Goal: Task Accomplishment & Management: Manage account settings

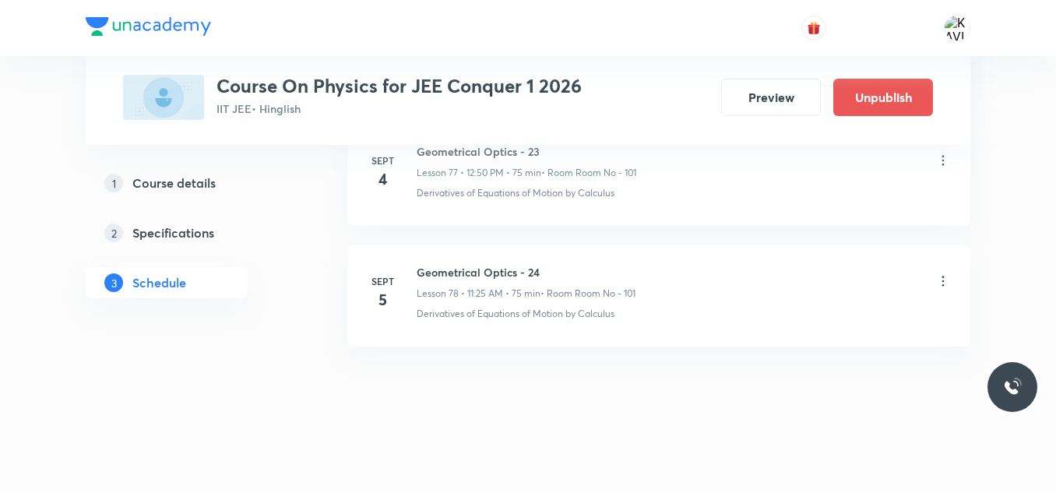
scroll to position [9977, 0]
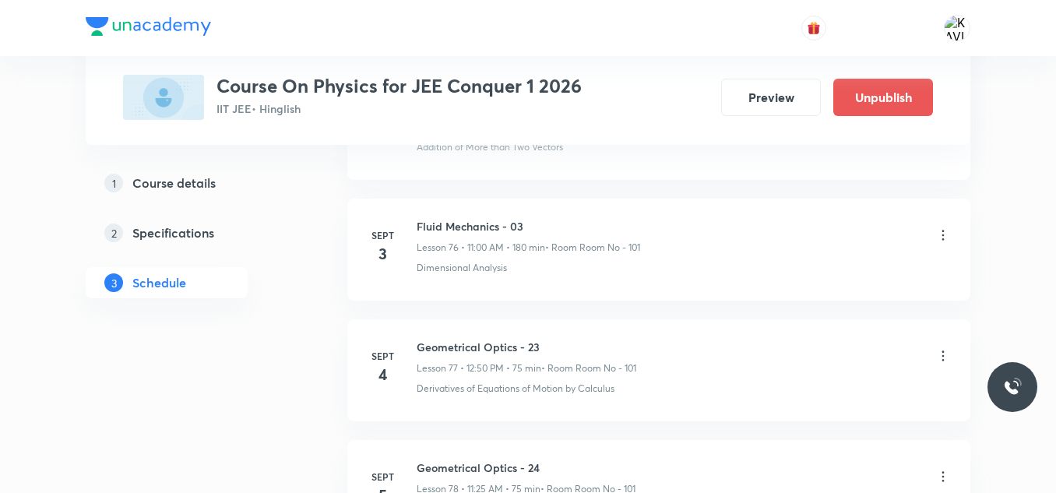
click at [483, 226] on h6 "Fluid Mechanics - 03" at bounding box center [529, 226] width 224 height 16
copy h6 "Fluid Mechanics - 03"
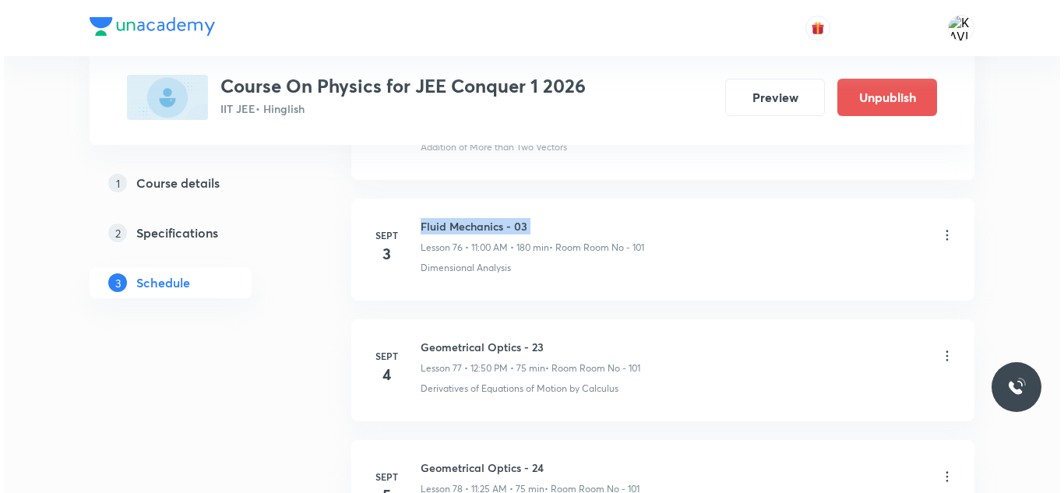
scroll to position [10172, 0]
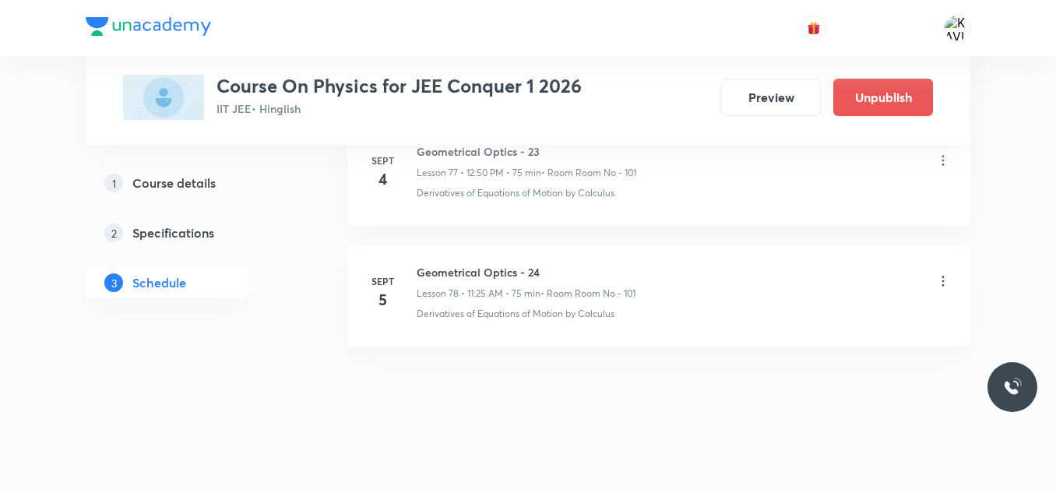
click at [940, 281] on icon at bounding box center [943, 281] width 16 height 16
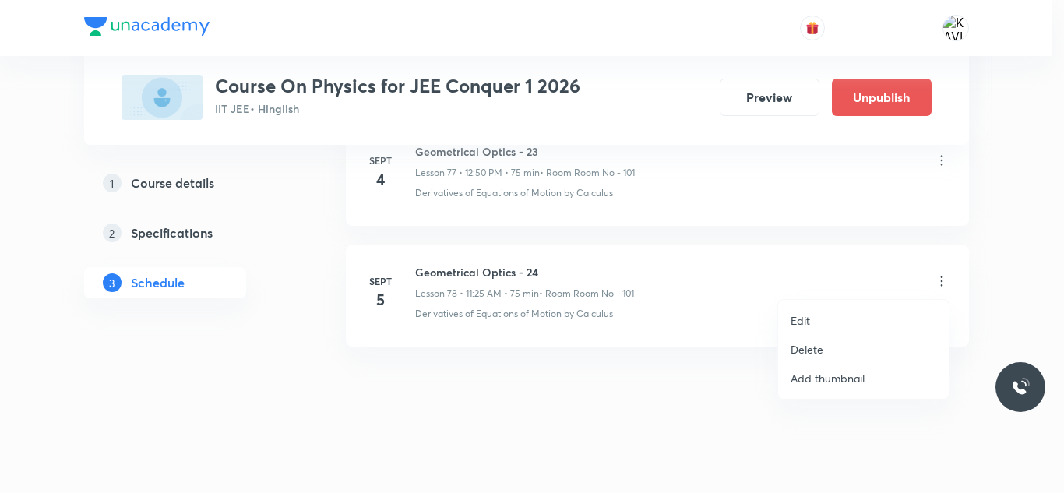
click at [801, 320] on p "Edit" at bounding box center [800, 320] width 19 height 16
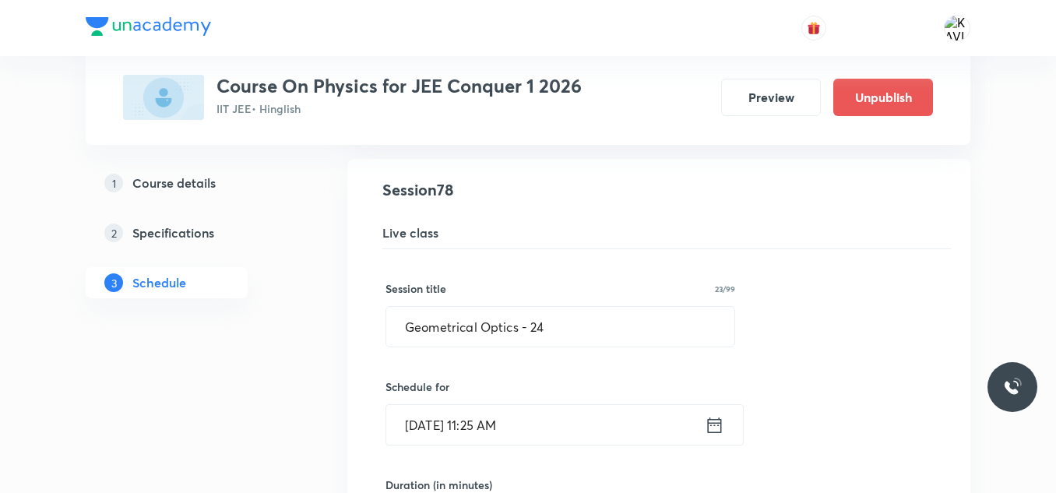
scroll to position [9454, 0]
click at [533, 329] on input "Geometrical Optics - 24" at bounding box center [560, 328] width 348 height 40
paste input "Fluid Mechanics - 03"
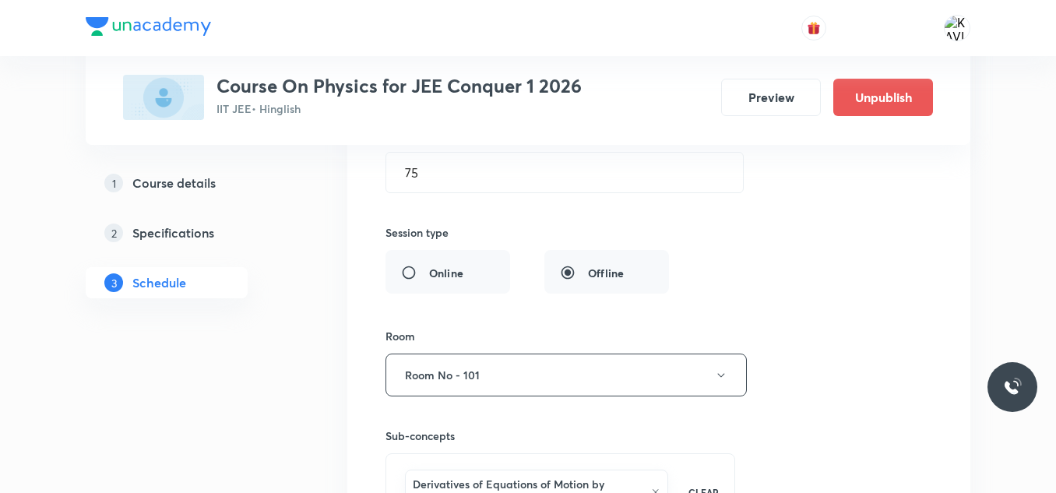
scroll to position [10072, 0]
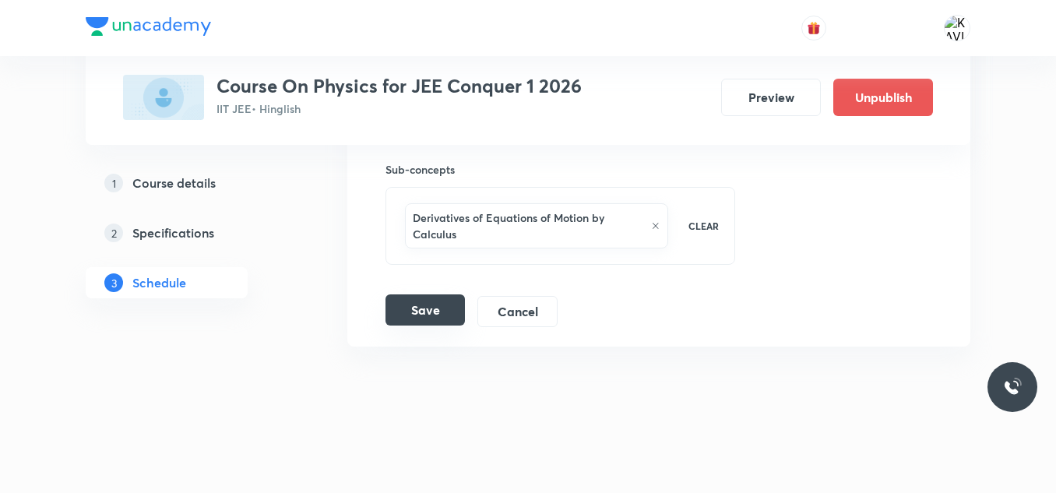
type input "Fluid Mechanics - 05"
click at [418, 301] on button "Save" at bounding box center [425, 309] width 79 height 31
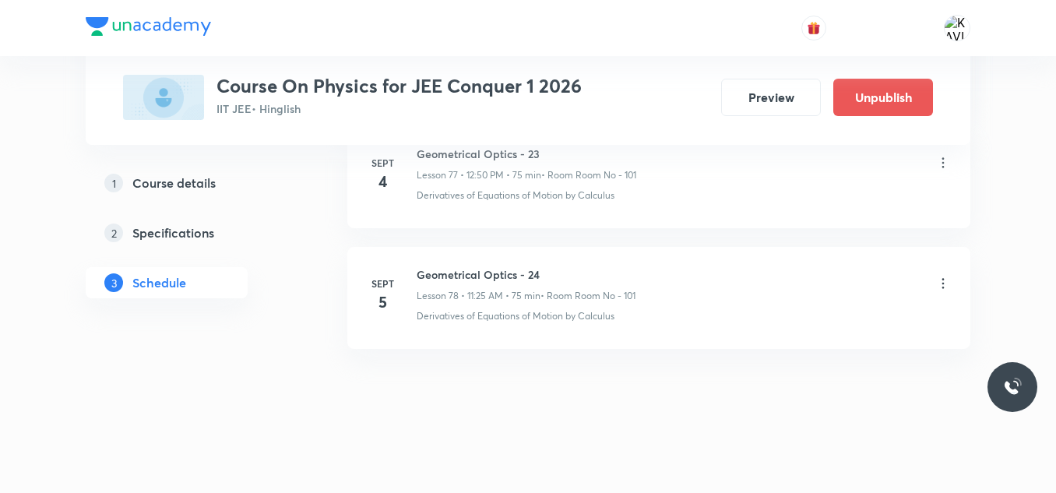
scroll to position [9457, 0]
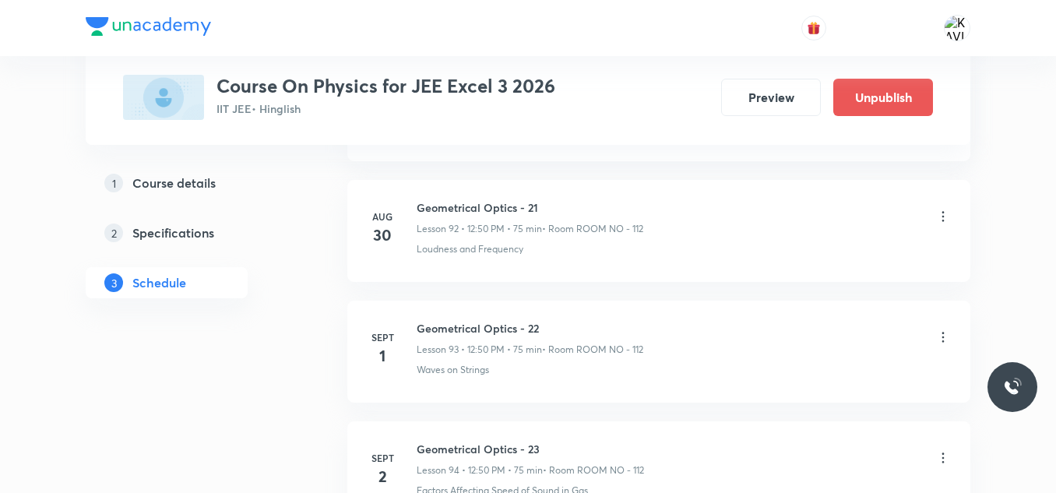
scroll to position [12346, 0]
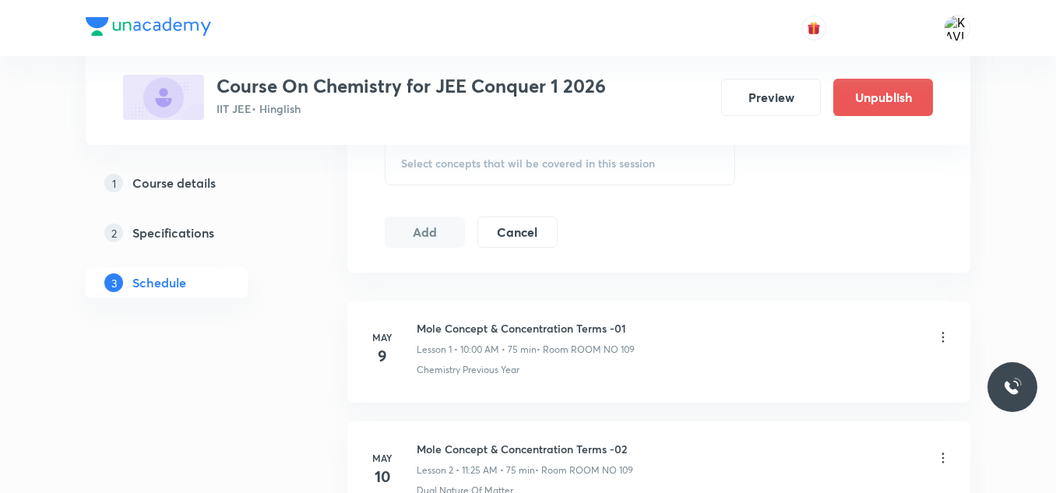
scroll to position [824, 0]
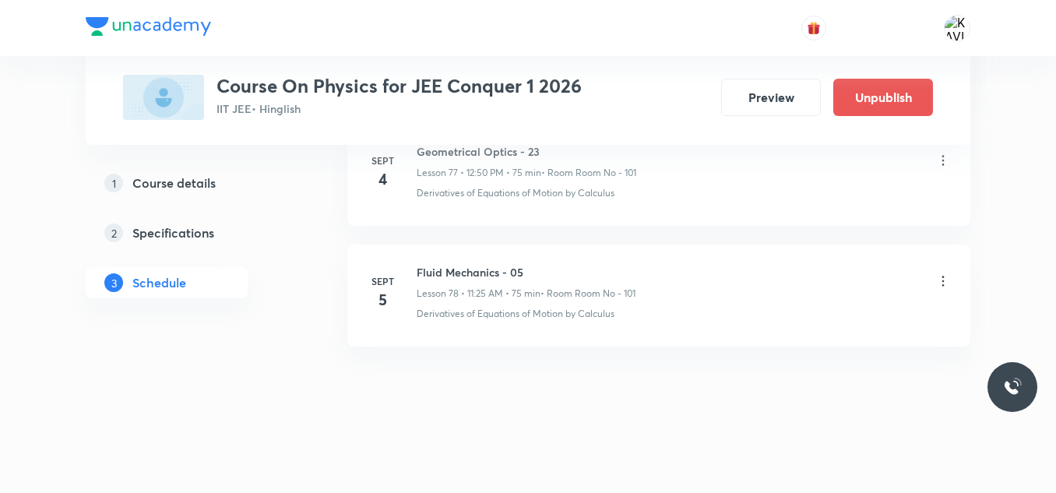
scroll to position [10126, 0]
